Goal: Information Seeking & Learning: Understand process/instructions

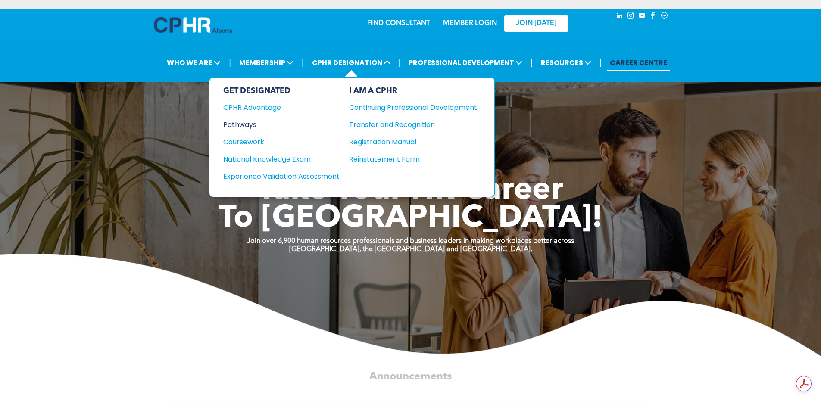
click at [256, 124] on div "Pathways" at bounding box center [275, 124] width 105 height 11
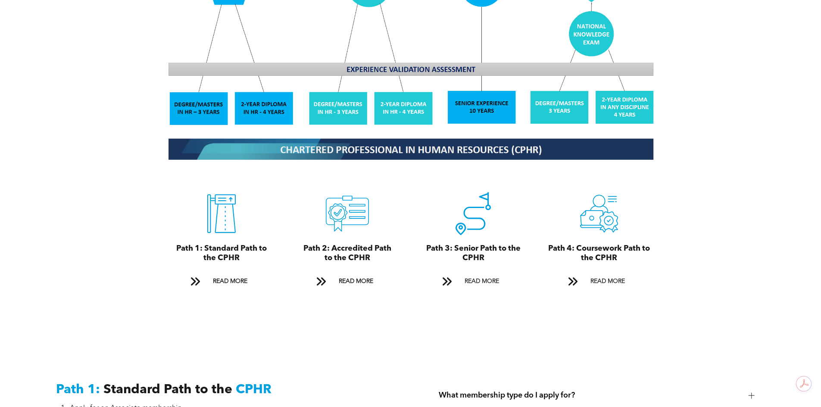
scroll to position [841, 0]
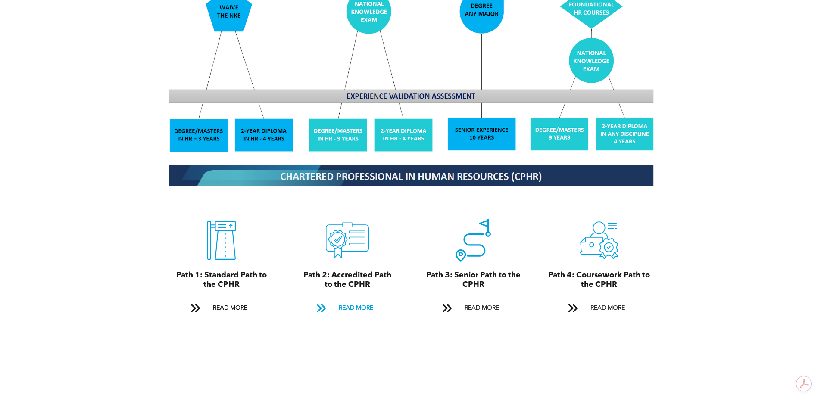
click at [360, 300] on span "READ MORE" at bounding box center [356, 308] width 41 height 16
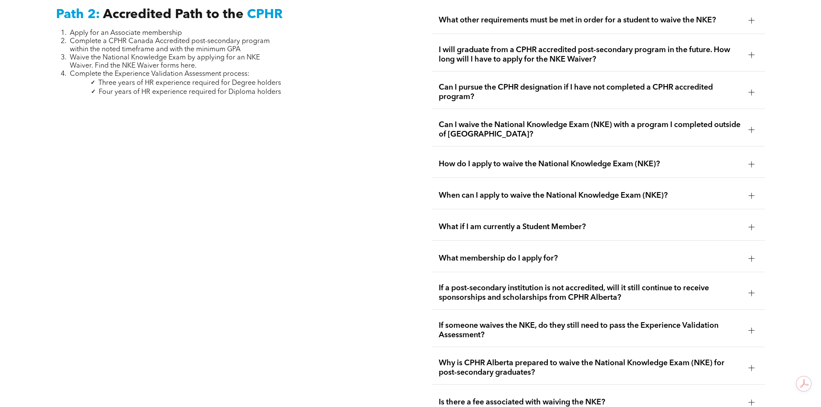
scroll to position [1495, 0]
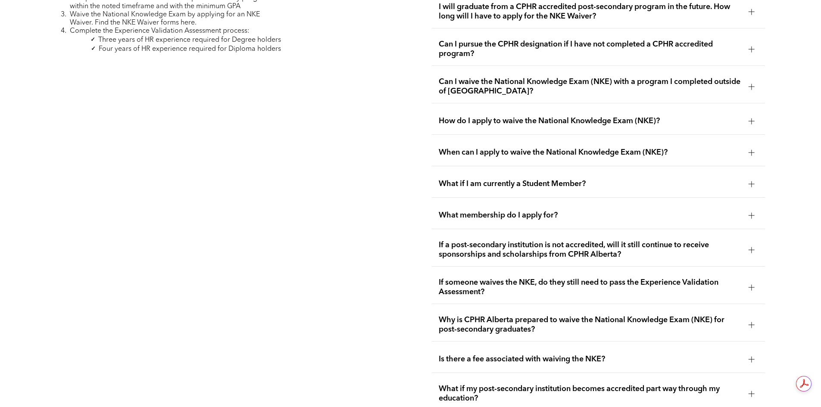
click at [745, 281] on div at bounding box center [751, 287] width 13 height 13
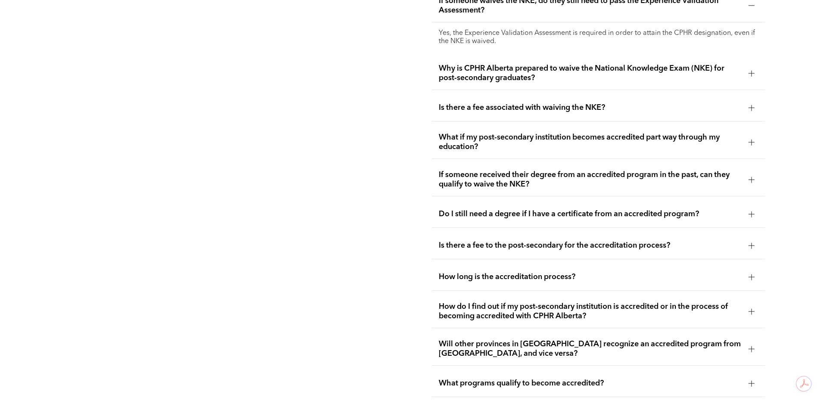
scroll to position [1797, 0]
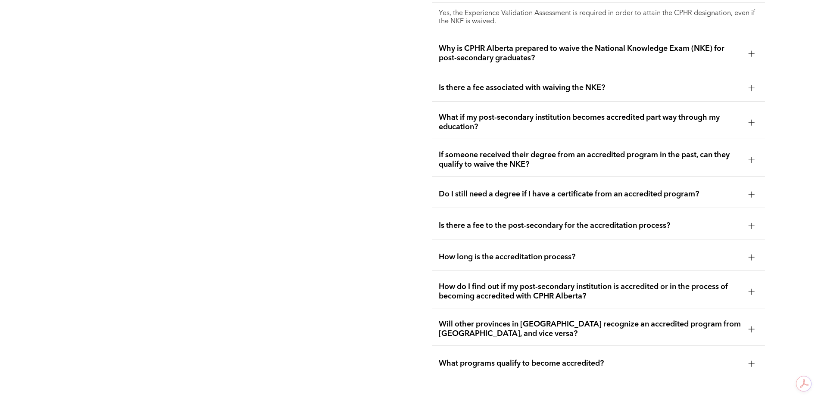
click at [529, 244] on div "How long is the accreditation process?" at bounding box center [598, 257] width 333 height 27
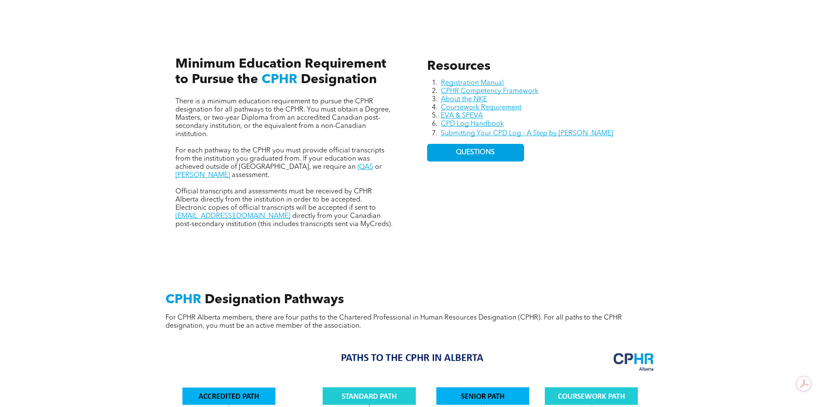
scroll to position [374, 0]
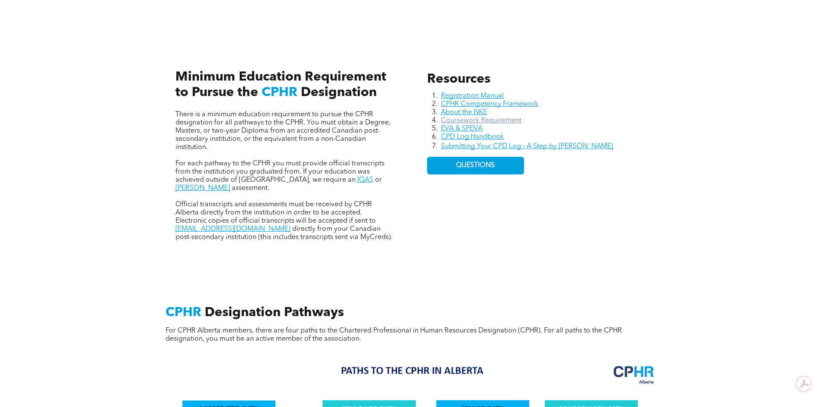
click at [477, 121] on link "Coursework Requirement" at bounding box center [481, 120] width 81 height 7
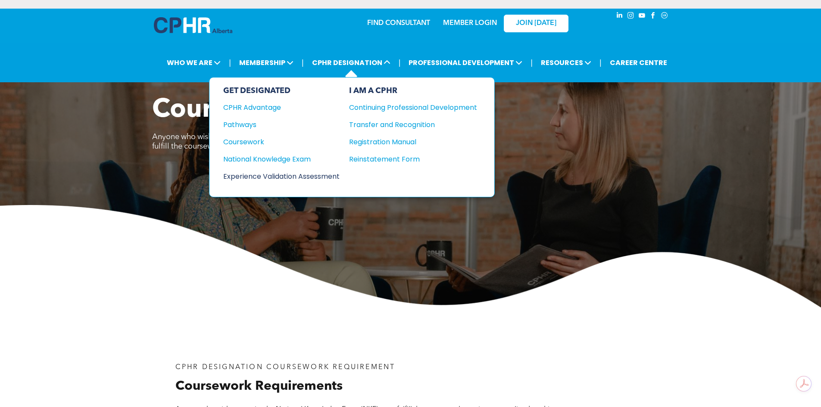
click at [304, 176] on div "Experience Validation Assessment" at bounding box center [275, 176] width 105 height 11
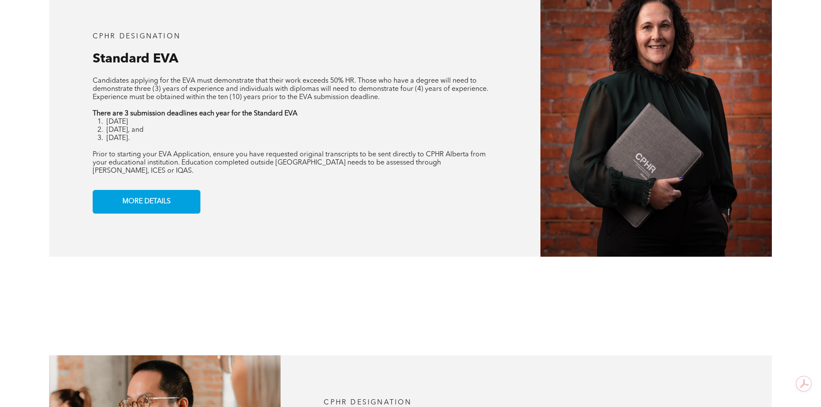
scroll to position [776, 0]
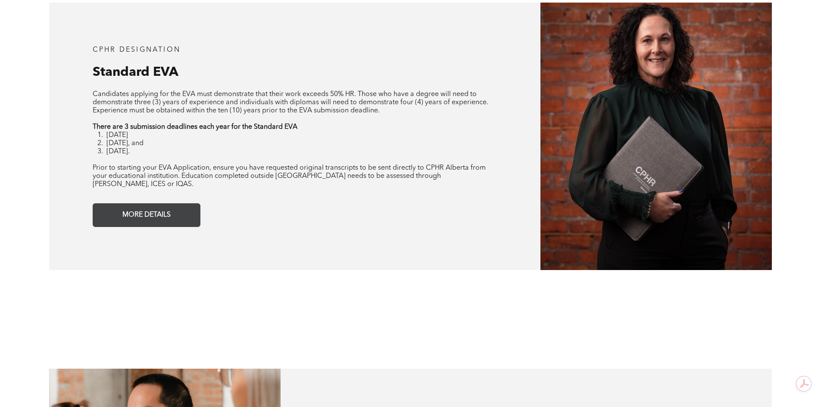
click at [187, 212] on link "MORE DETAILS" at bounding box center [147, 215] width 108 height 24
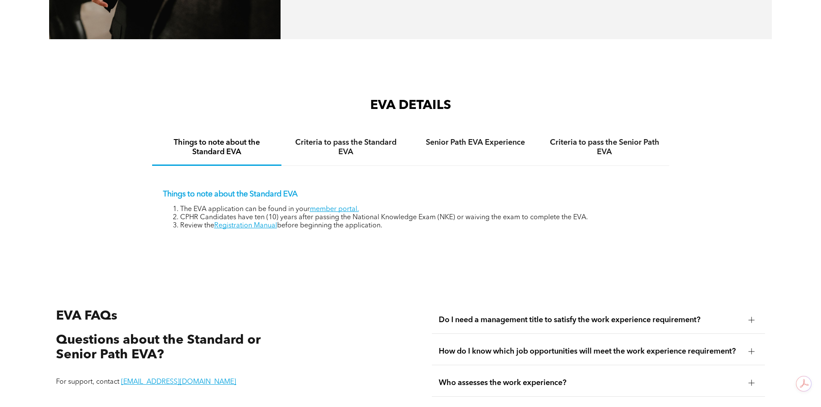
scroll to position [1359, 0]
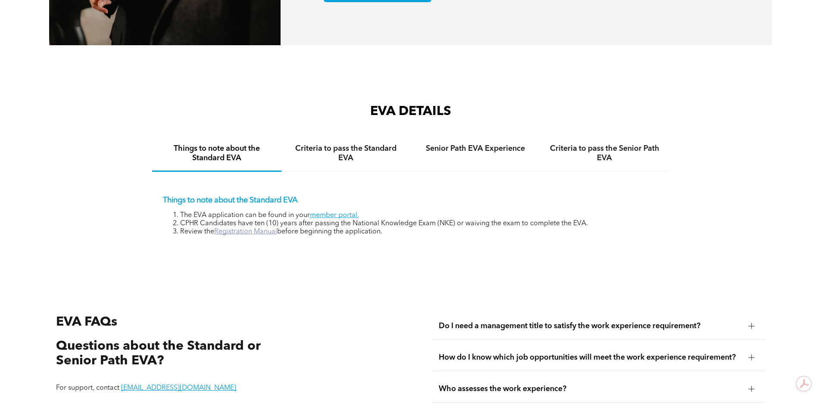
click at [273, 228] on link "Registration Manual" at bounding box center [245, 231] width 63 height 7
